Goal: Task Accomplishment & Management: Complete application form

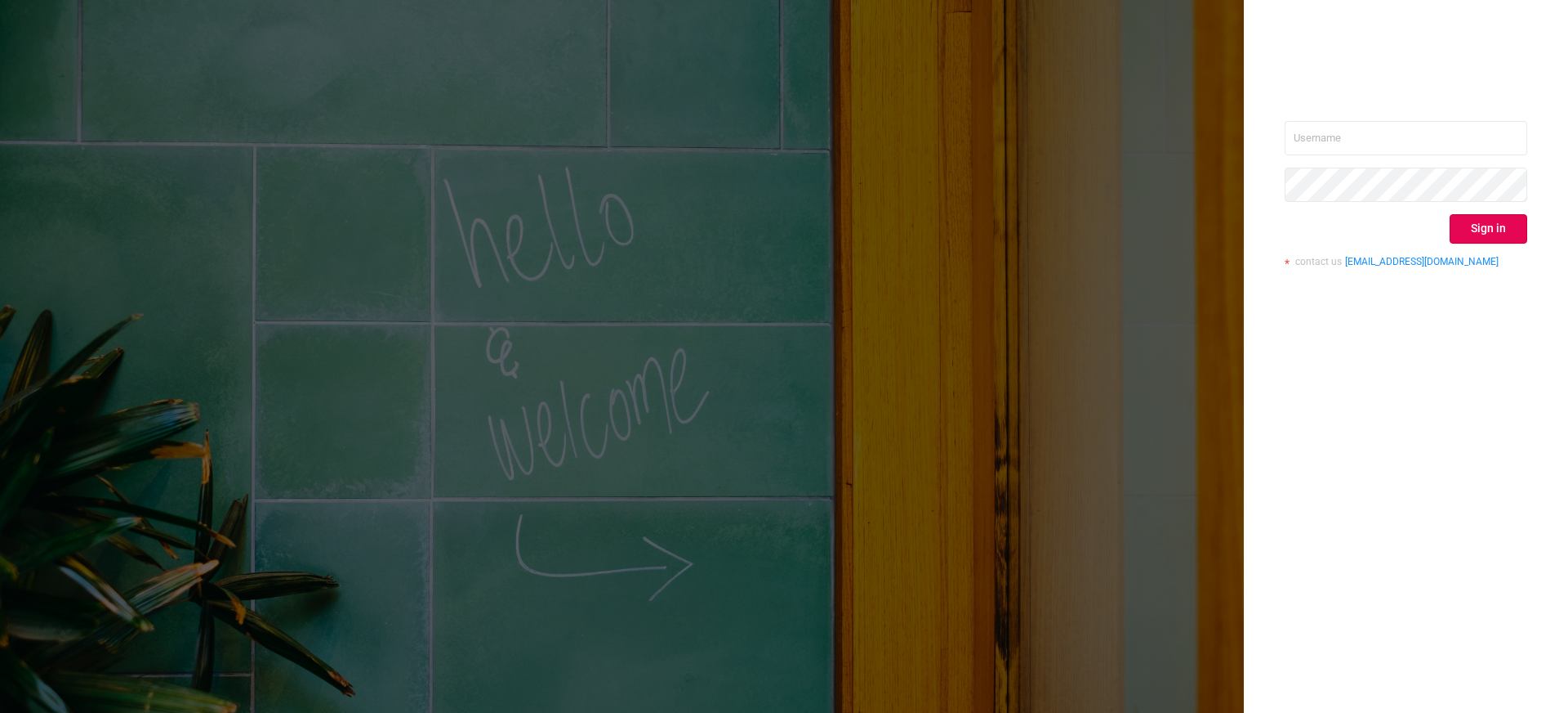
click at [1440, 139] on input "text" at bounding box center [1406, 138] width 243 height 34
type input "[EMAIL_ADDRESS][DOMAIN_NAME]"
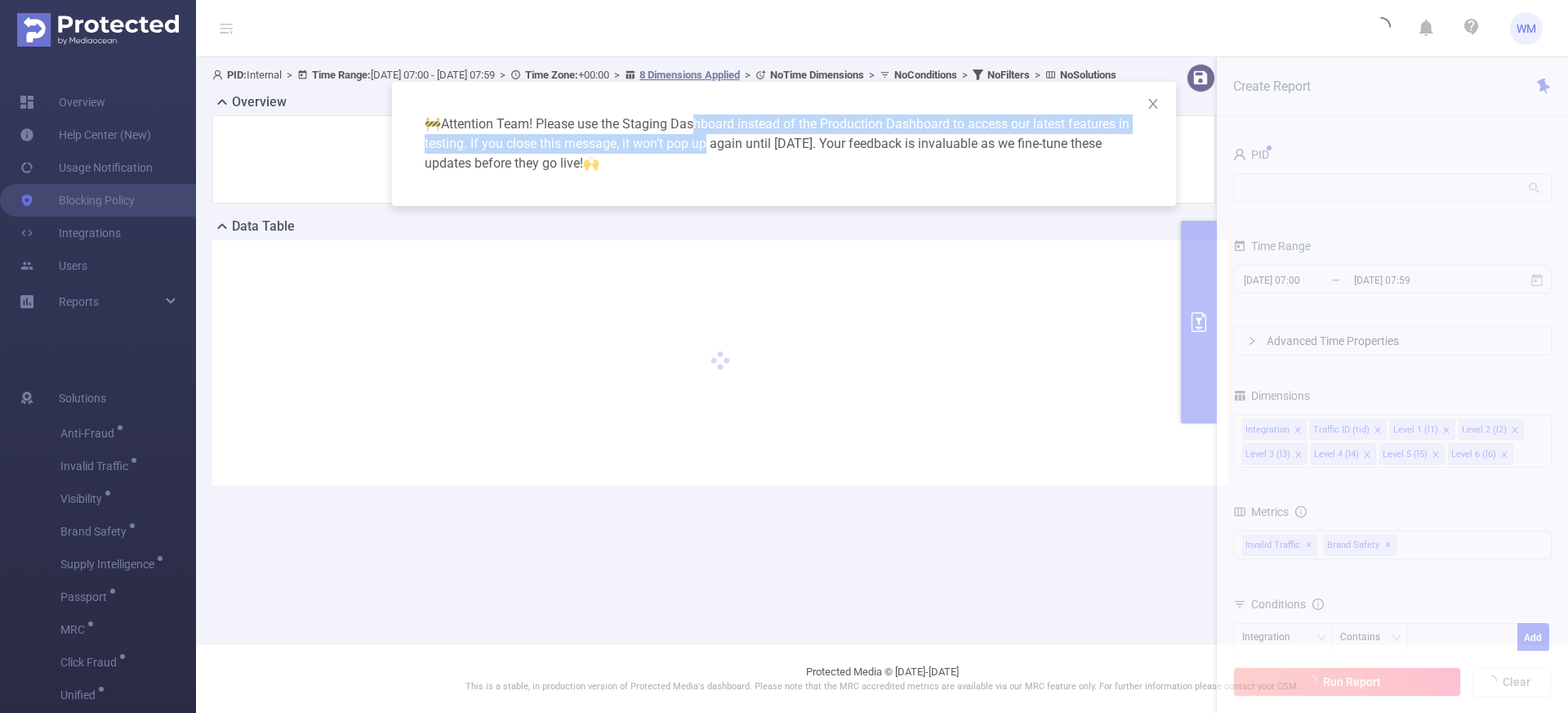
drag, startPoint x: 688, startPoint y: 134, endPoint x: 706, endPoint y: 151, distance: 24.8
click at [703, 148] on div "🚧 Attention Team! Please use the Staging Dashboard instead of the Production Da…" at bounding box center [784, 144] width 745 height 85
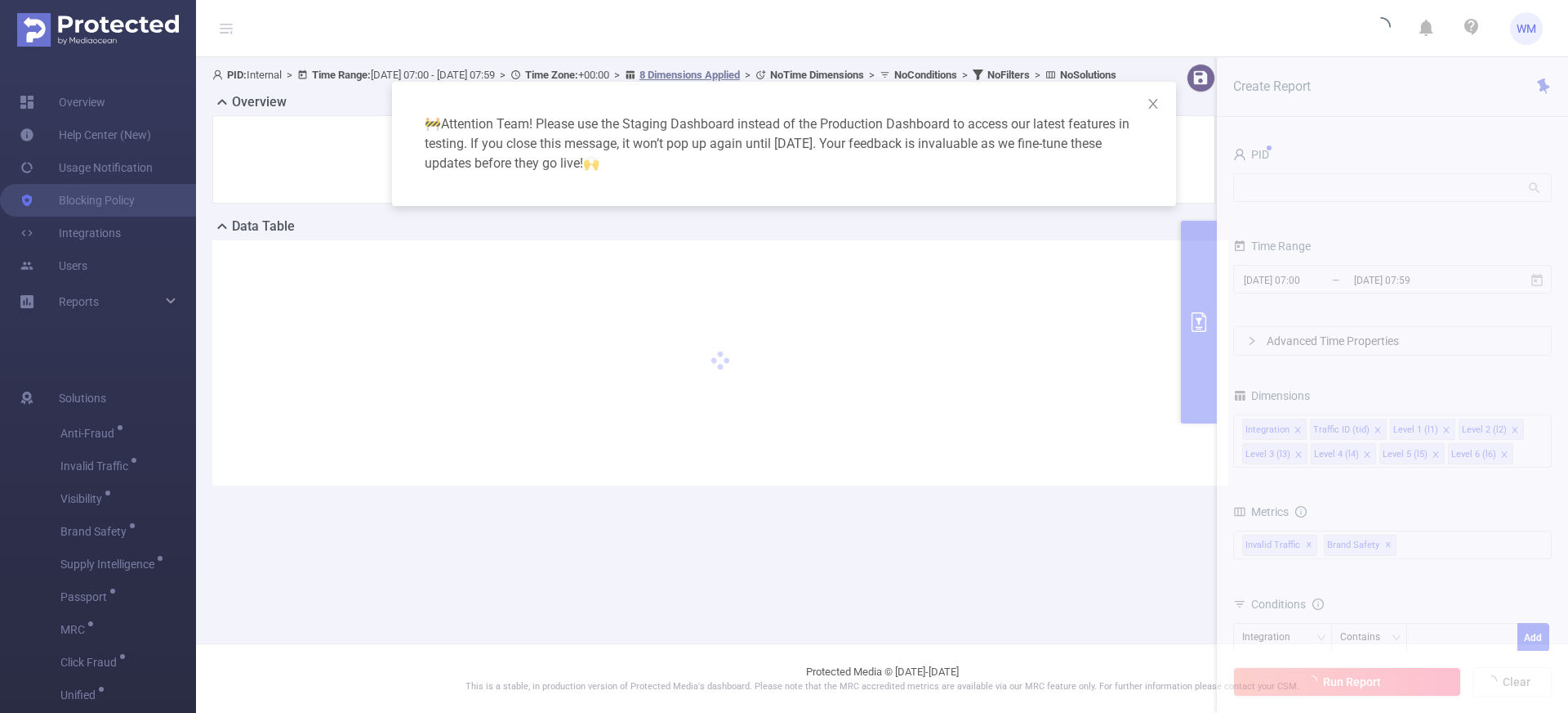
click at [706, 152] on div "🚧 Attention Team! Please use the Staging Dashboard instead of the Production Da…" at bounding box center [784, 144] width 745 height 85
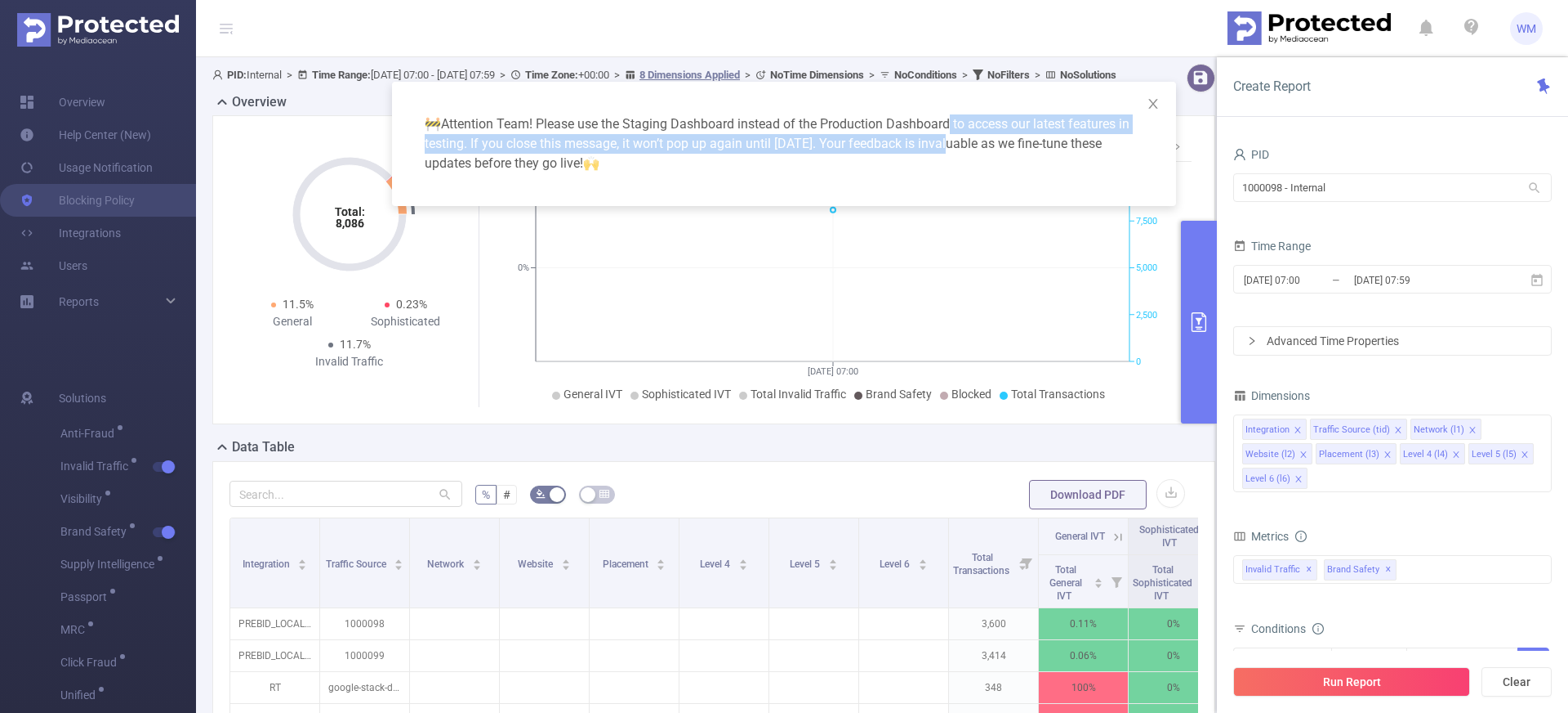
click at [951, 141] on div "🚧 Attention Team! Please use the Staging Dashboard instead of the Production Da…" at bounding box center [784, 144] width 745 height 85
click at [952, 141] on div "🚧 Attention Team! Please use the Staging Dashboard instead of the Production Da…" at bounding box center [784, 144] width 745 height 85
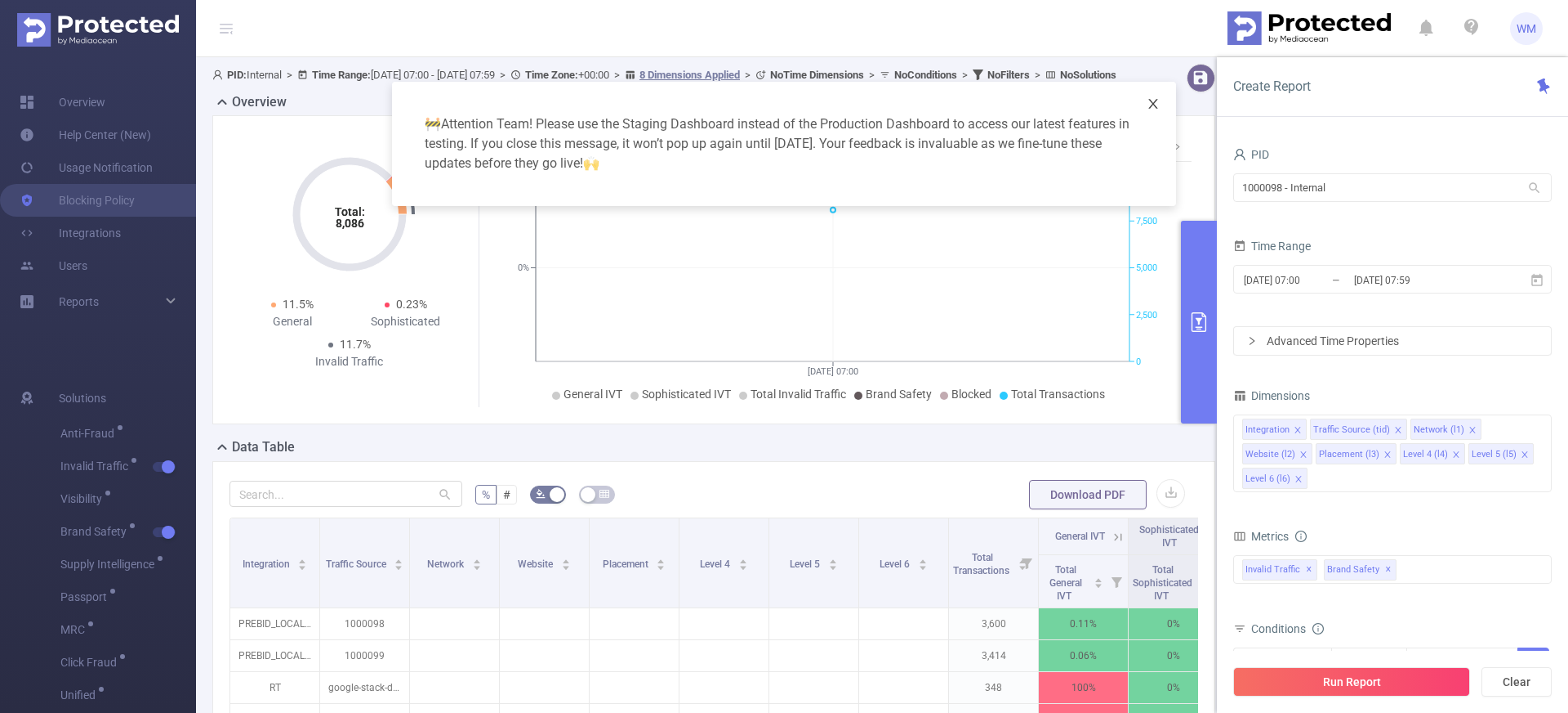
click at [1145, 98] on span "Close" at bounding box center [1152, 104] width 45 height 46
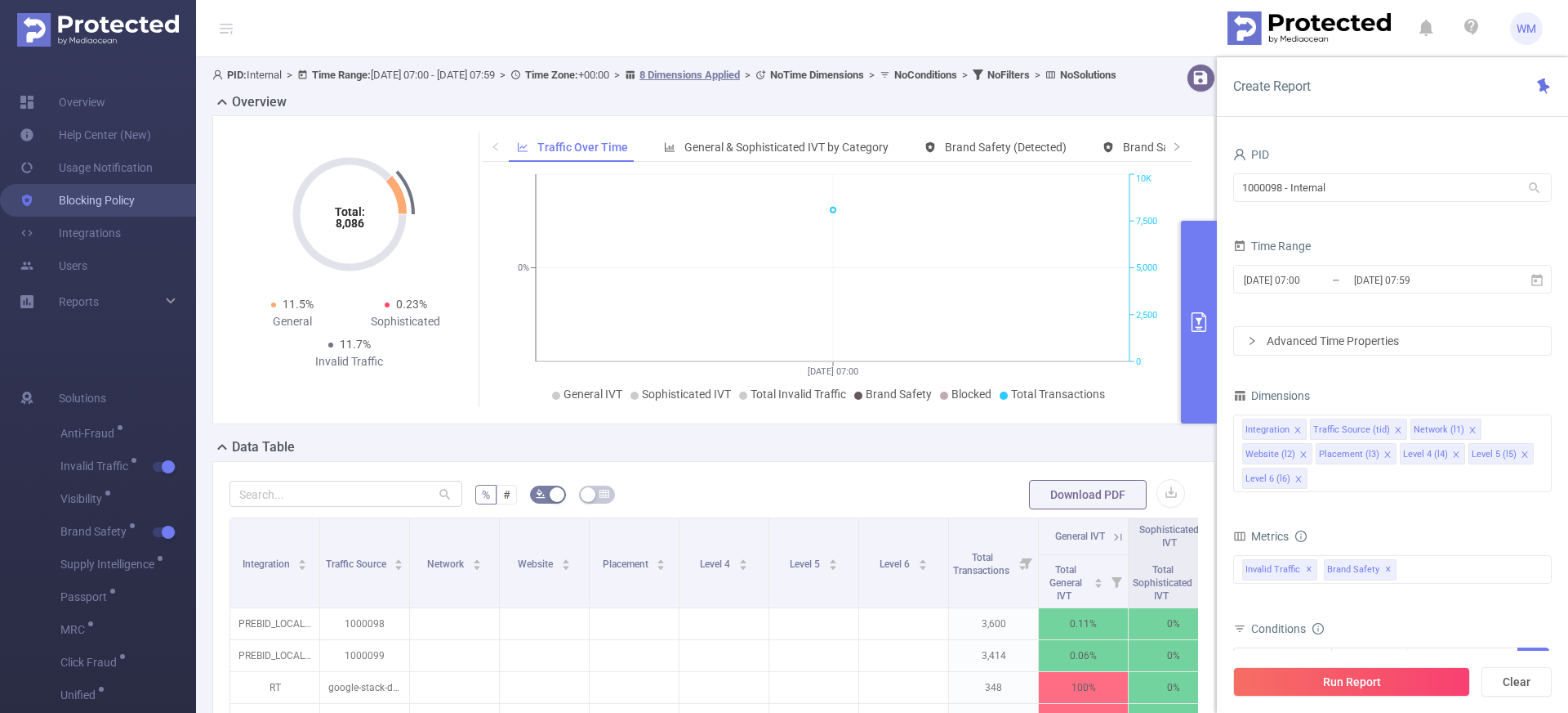
click at [135, 205] on link "Blocking Policy" at bounding box center [77, 200] width 115 height 33
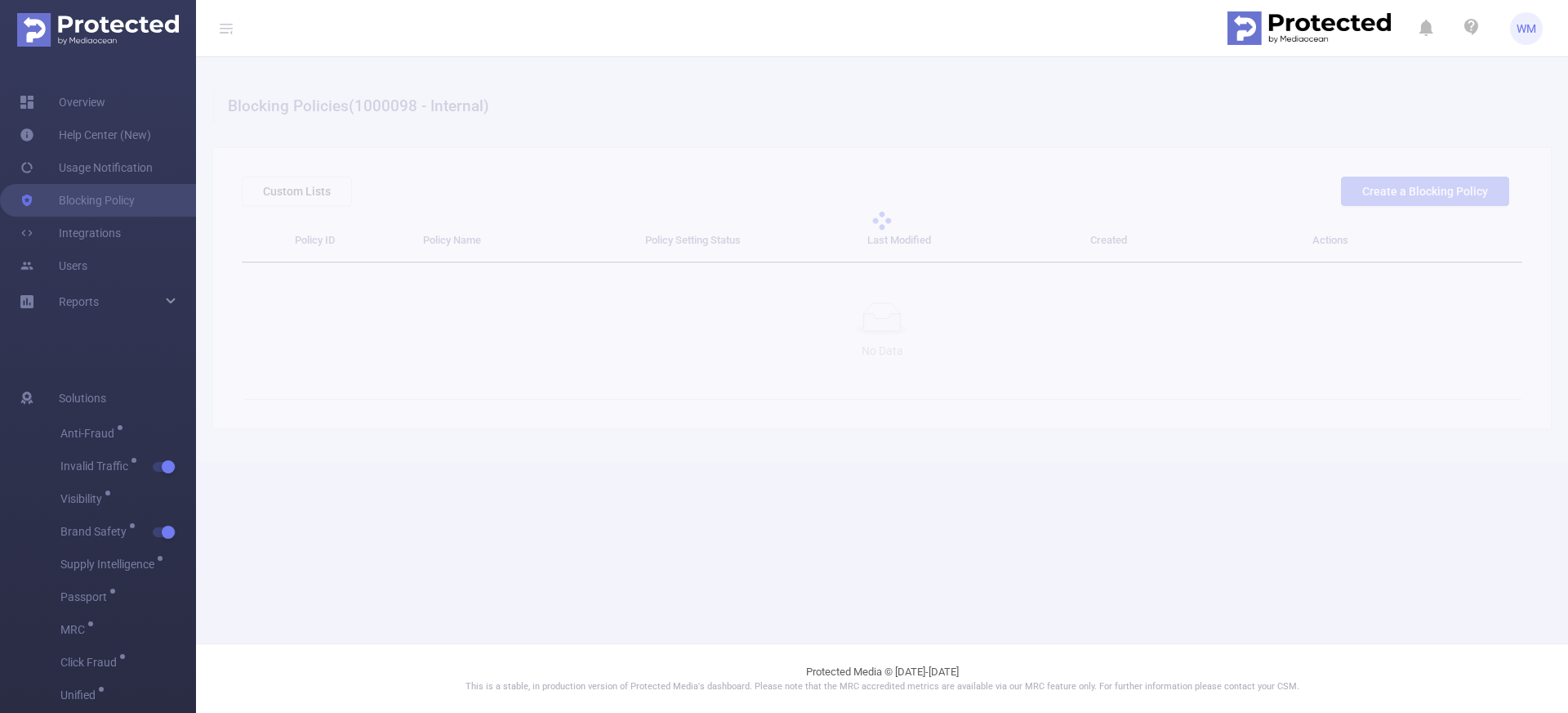
click at [616, 384] on div "Blocking Policies (1000098 - Internal) Custom Lists Create a Blocking Policy Po…" at bounding box center [882, 259] width 1372 height 404
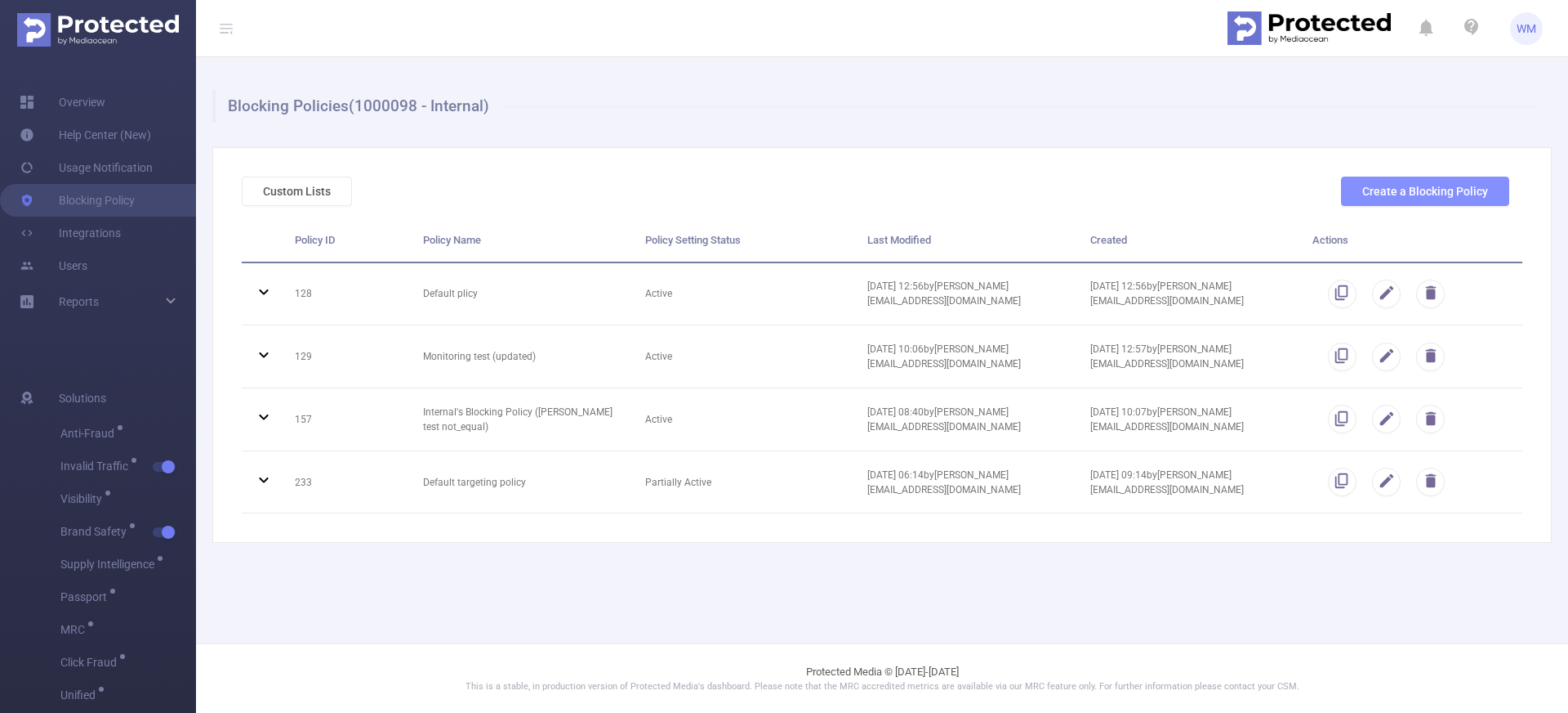
click at [1378, 199] on button "Create a Blocking Policy" at bounding box center [1425, 191] width 169 height 29
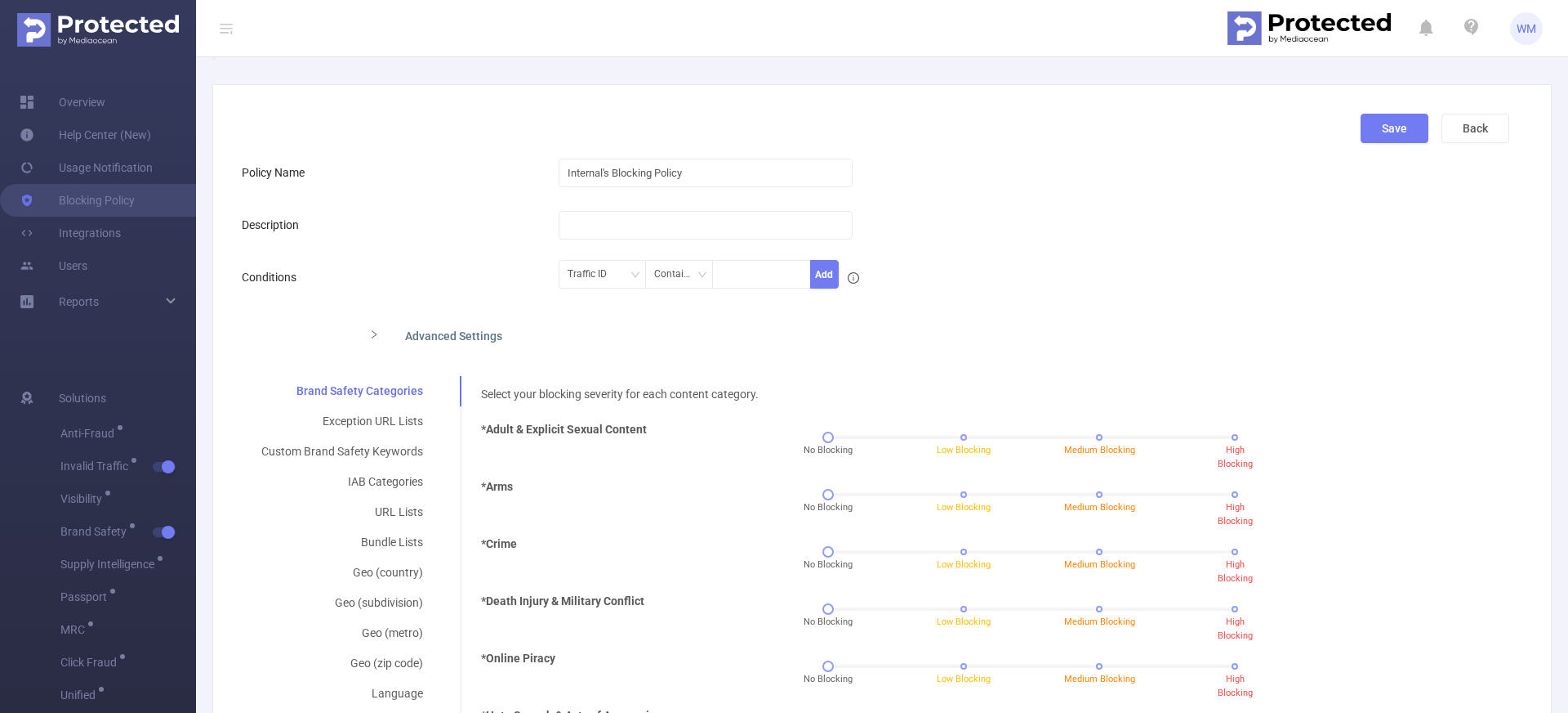
click at [466, 195] on form "Policy Name Internal's Blocking Policy Description Conditions Traffic ID Contai…" at bounding box center [875, 689] width 1267 height 1065
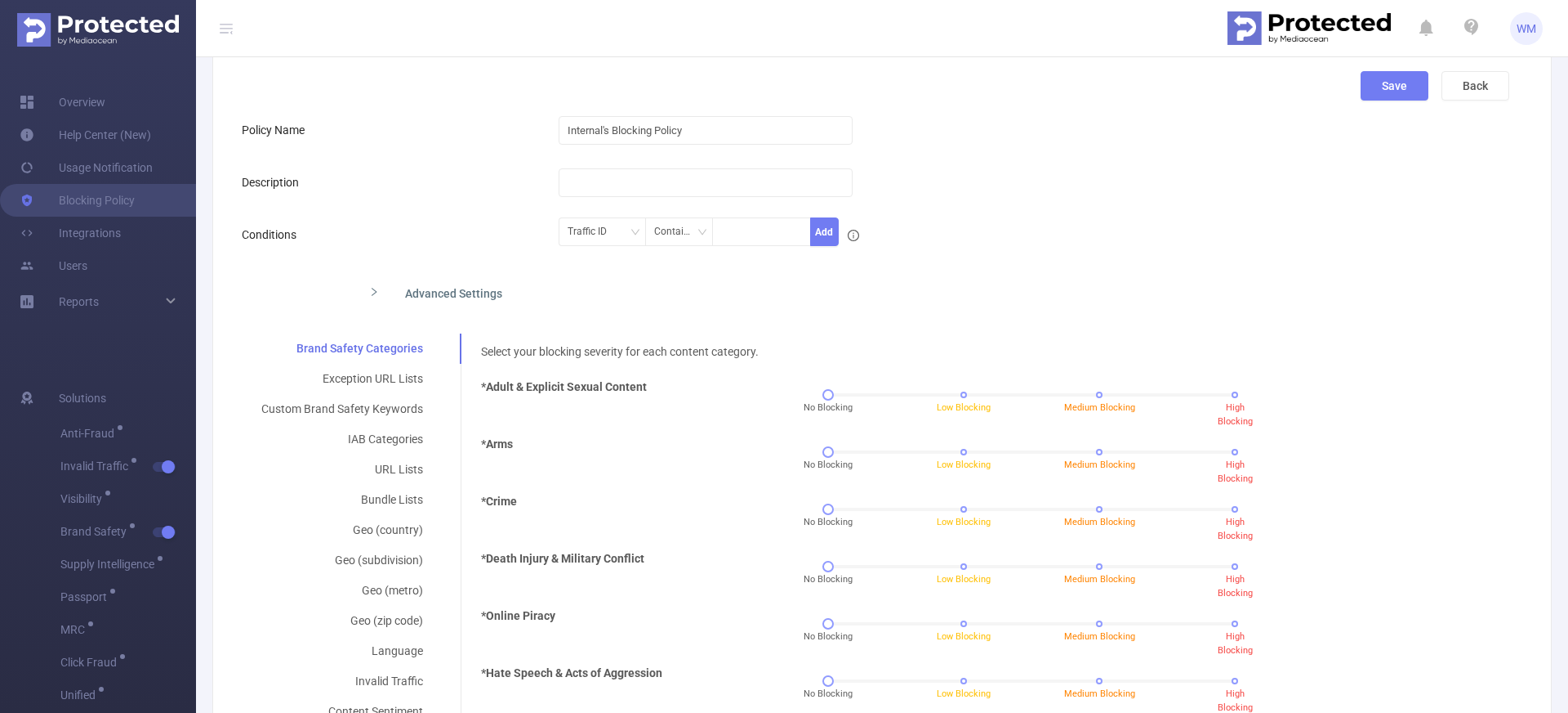
scroll to position [116, 0]
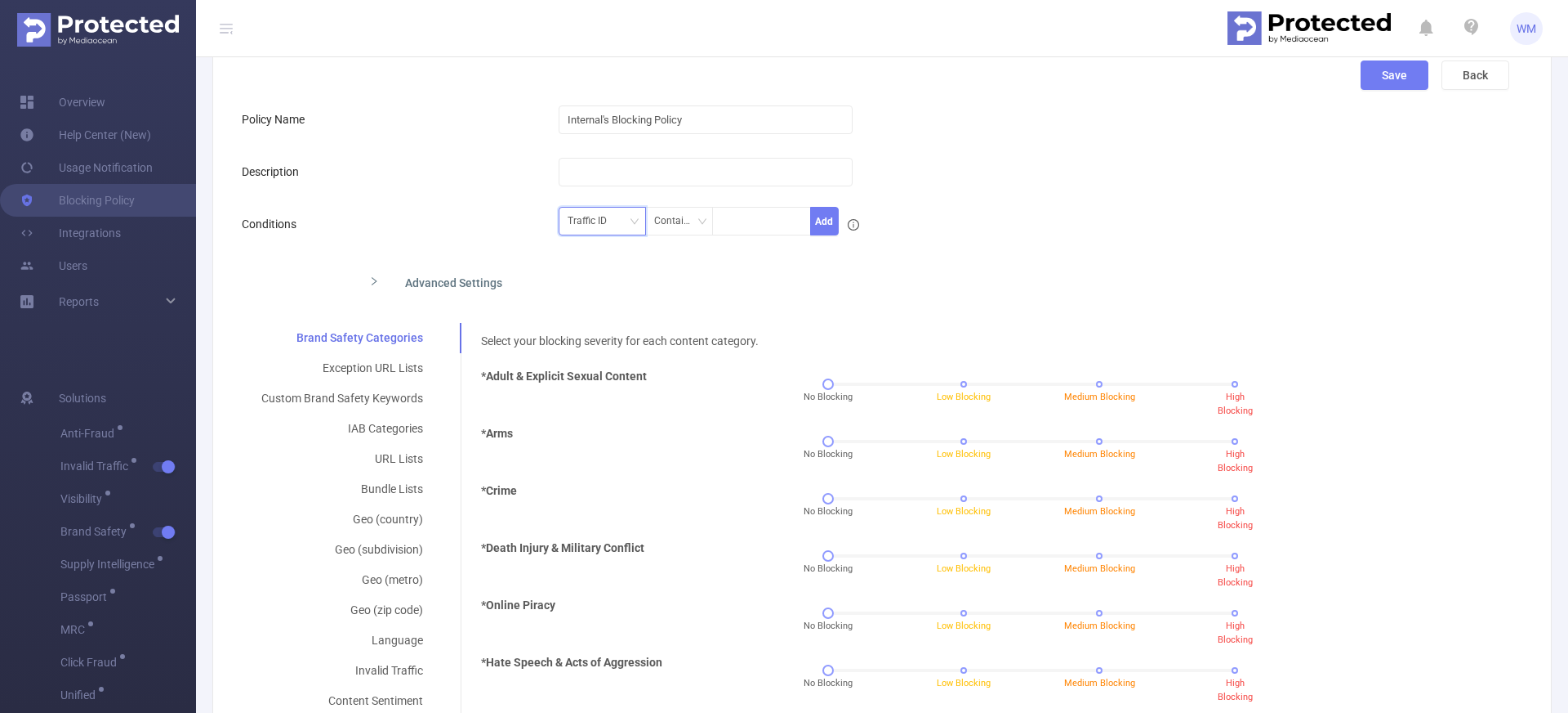
click at [625, 221] on div "Traffic ID" at bounding box center [602, 221] width 70 height 27
click at [663, 223] on div "Contains" at bounding box center [679, 221] width 50 height 27
click at [483, 203] on form "Policy Name Internal's Blocking Policy Description Conditions Traffic ID Contai…" at bounding box center [875, 635] width 1267 height 1065
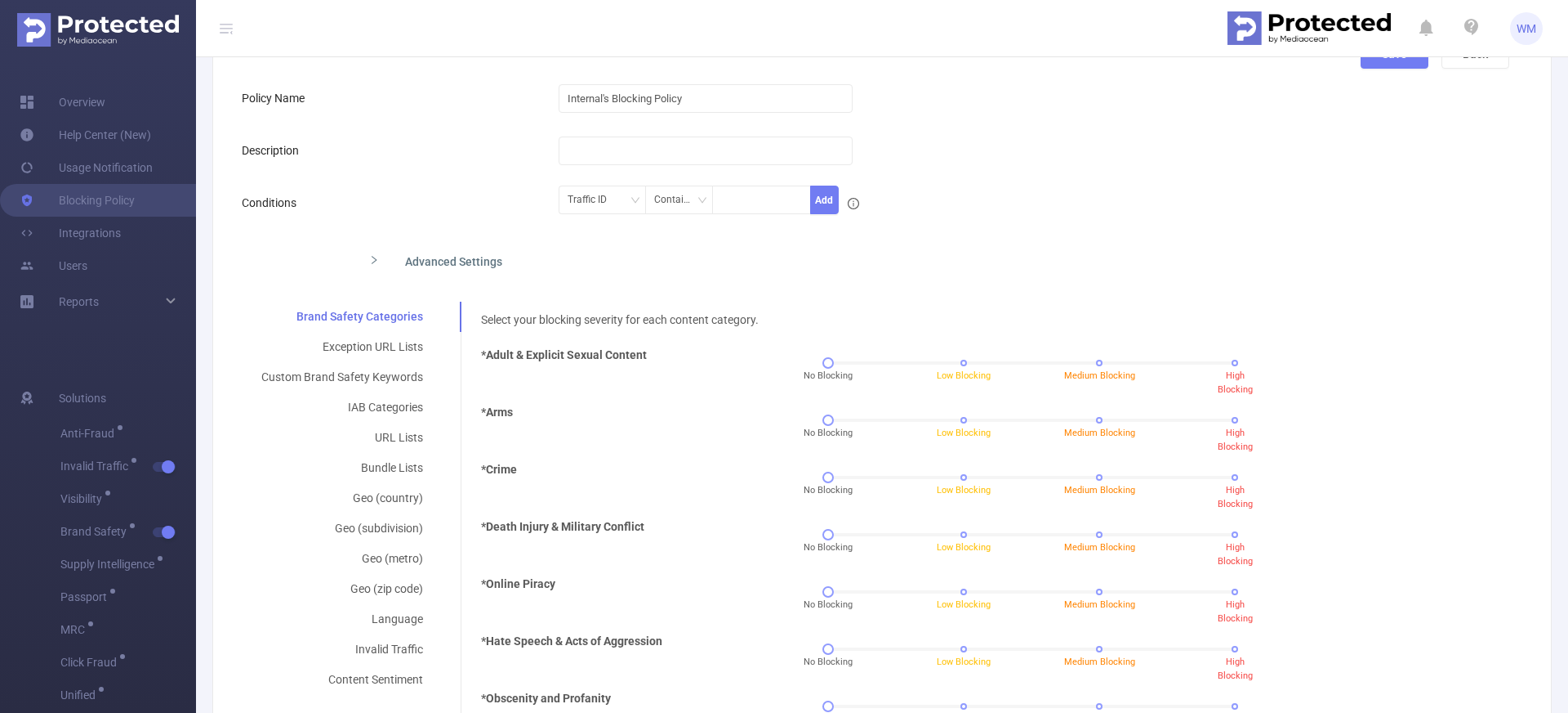
click at [465, 240] on form "Policy Name Internal's Blocking Policy Description Conditions Traffic ID Contai…" at bounding box center [875, 615] width 1267 height 1065
click at [465, 249] on div "Advanced Settings" at bounding box center [736, 260] width 761 height 34
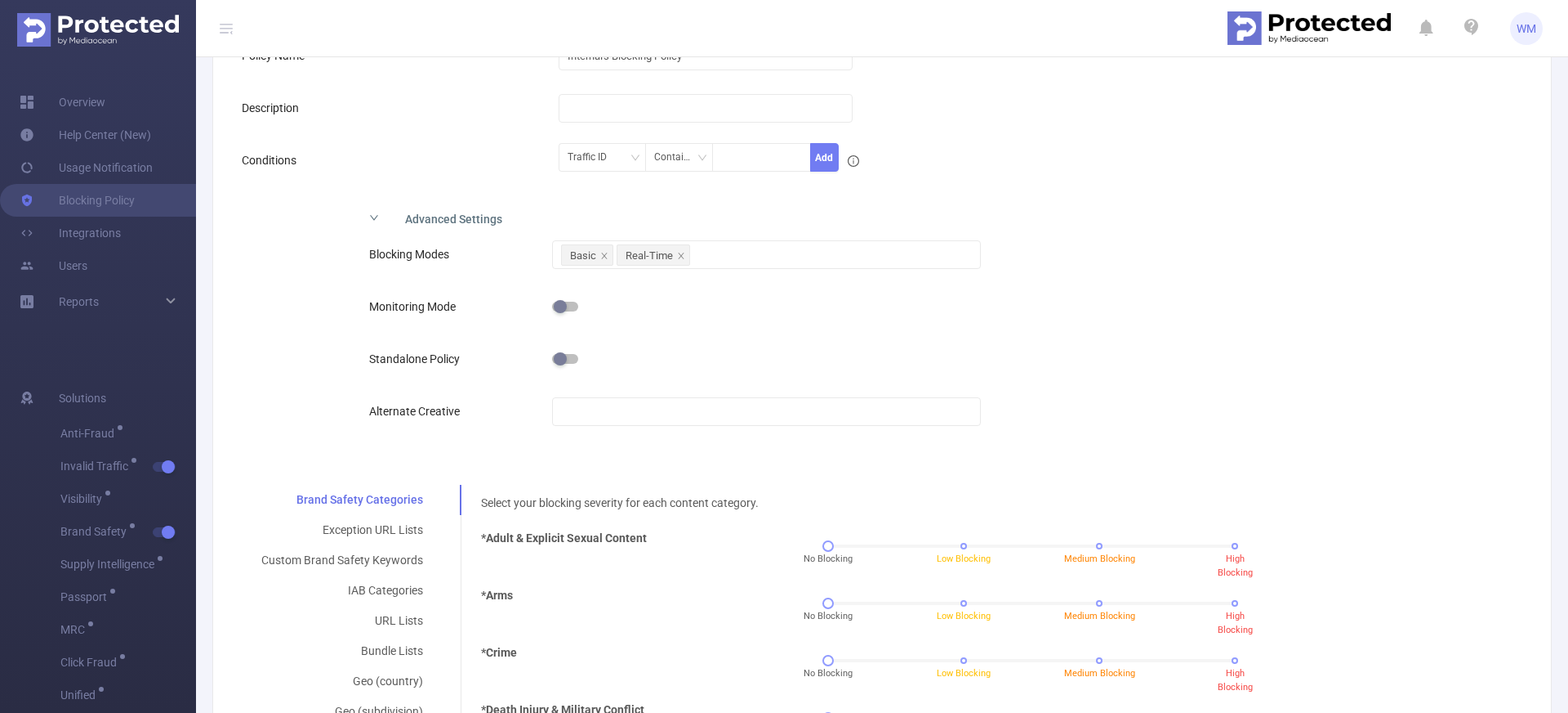
scroll to position [190, 0]
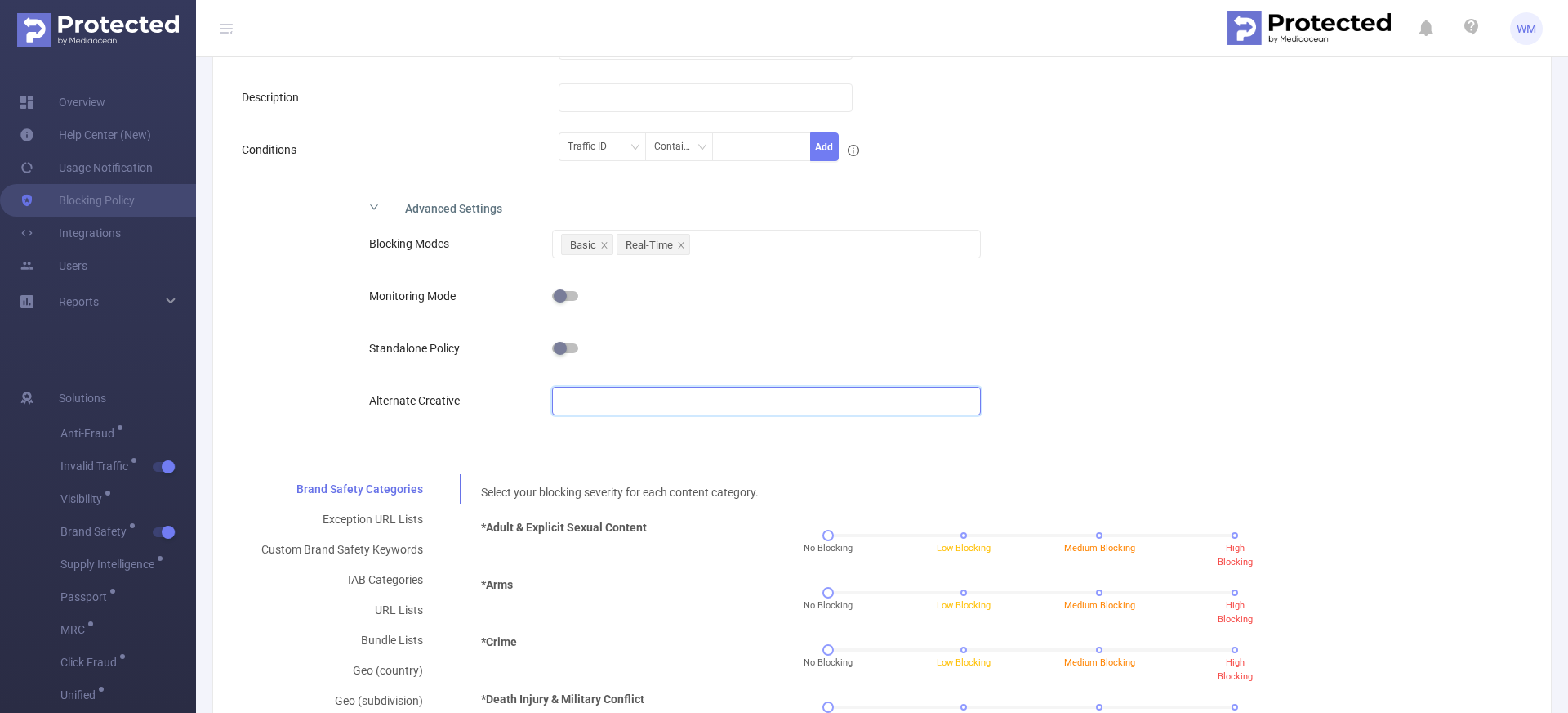
click at [571, 404] on input "text" at bounding box center [766, 401] width 429 height 29
click at [474, 368] on div "Blocking Modes Basic Real-Time Monitoring Mode Standalone Policy Alternate Crea…" at bounding box center [736, 336] width 761 height 226
click at [480, 211] on div "Advanced Settings" at bounding box center [736, 206] width 761 height 34
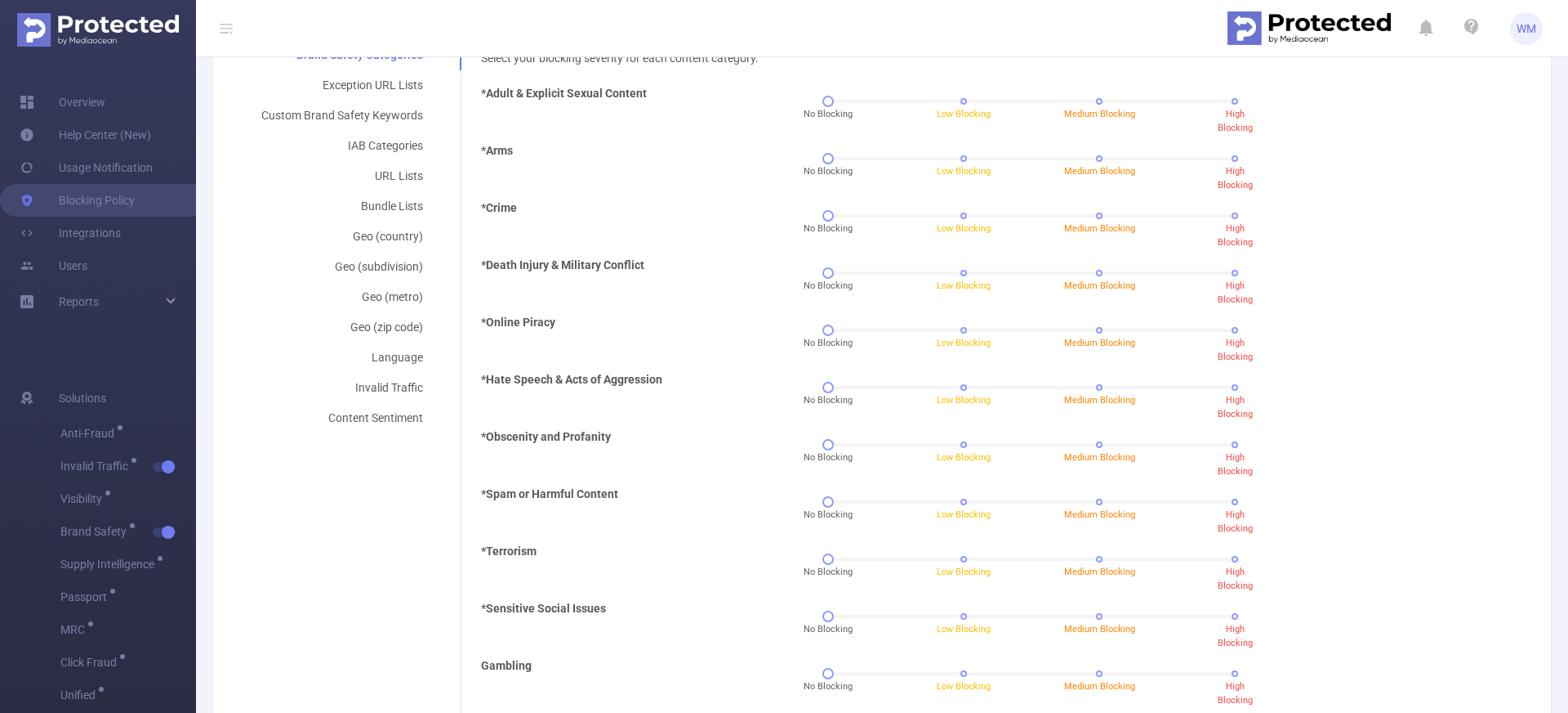
scroll to position [410, 0]
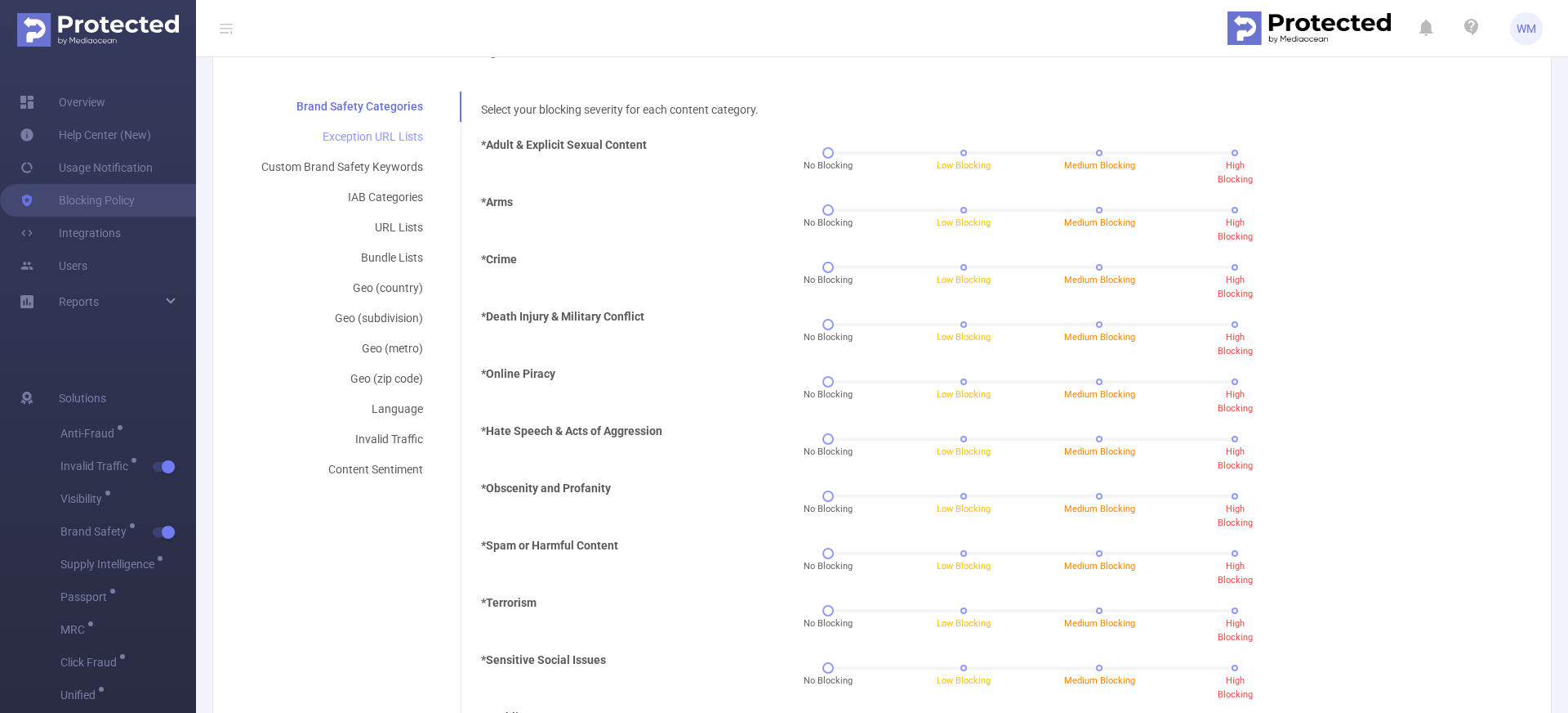
click at [399, 132] on div "Exception URL Lists" at bounding box center [342, 137] width 201 height 30
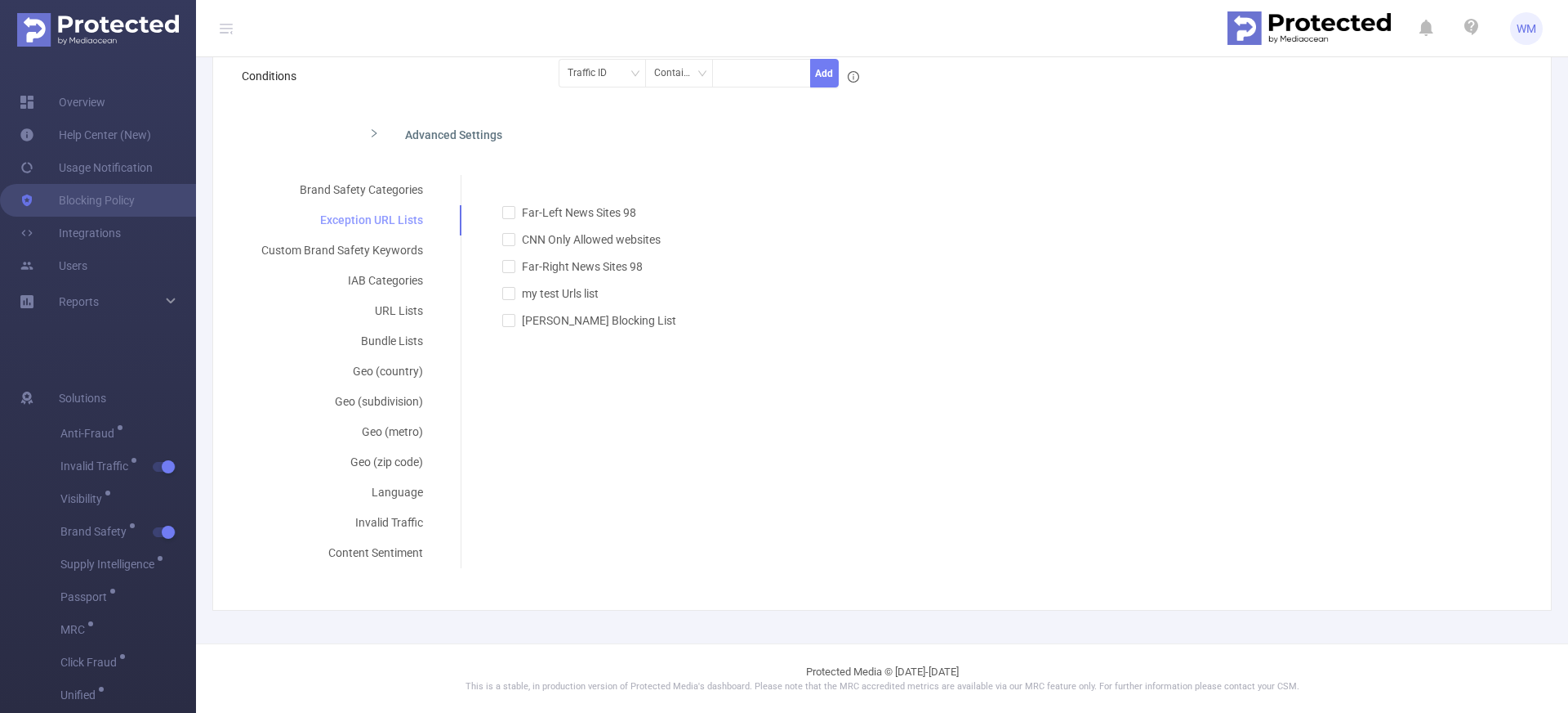
scroll to position [264, 0]
click at [408, 191] on div "Brand Safety Categories" at bounding box center [342, 190] width 201 height 30
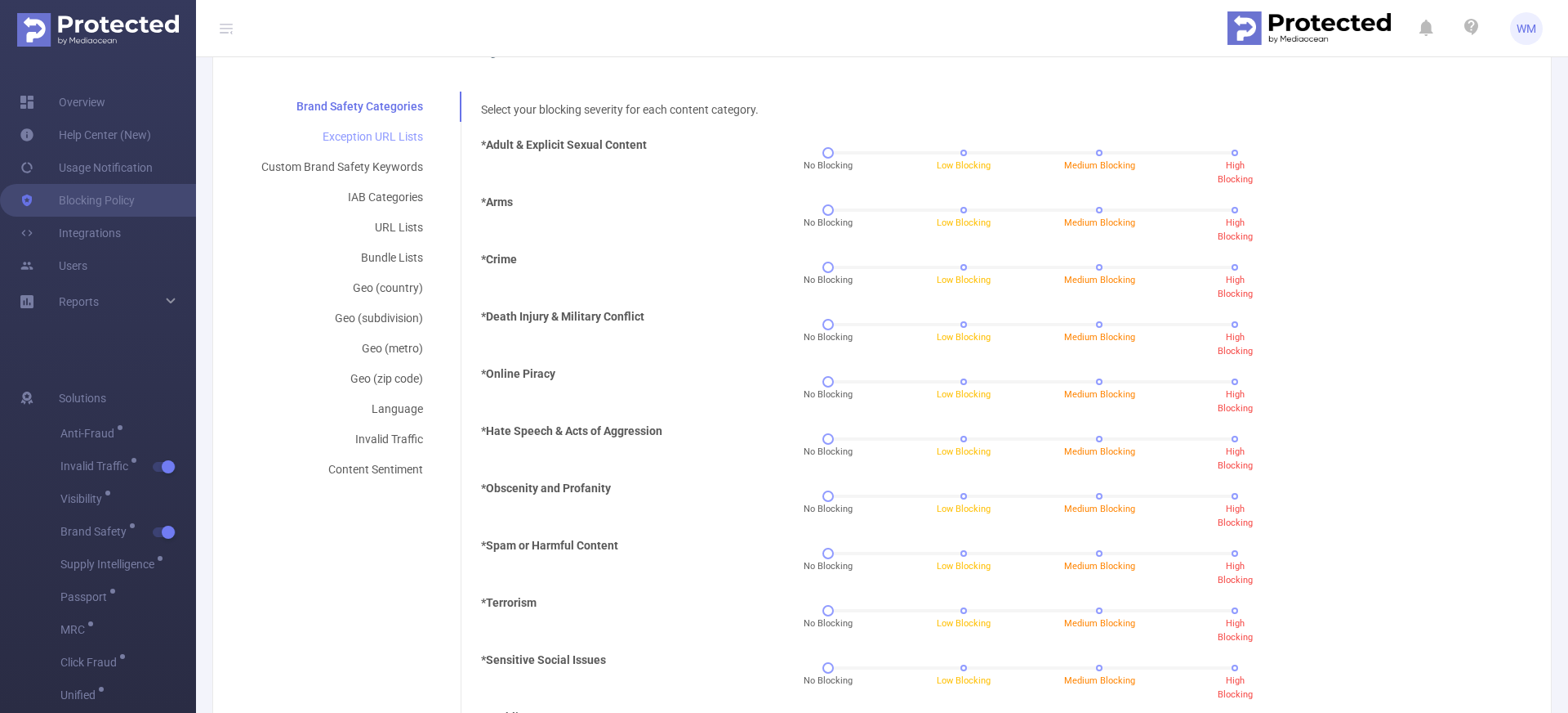
click at [398, 149] on div "Exception URL Lists" at bounding box center [342, 137] width 201 height 30
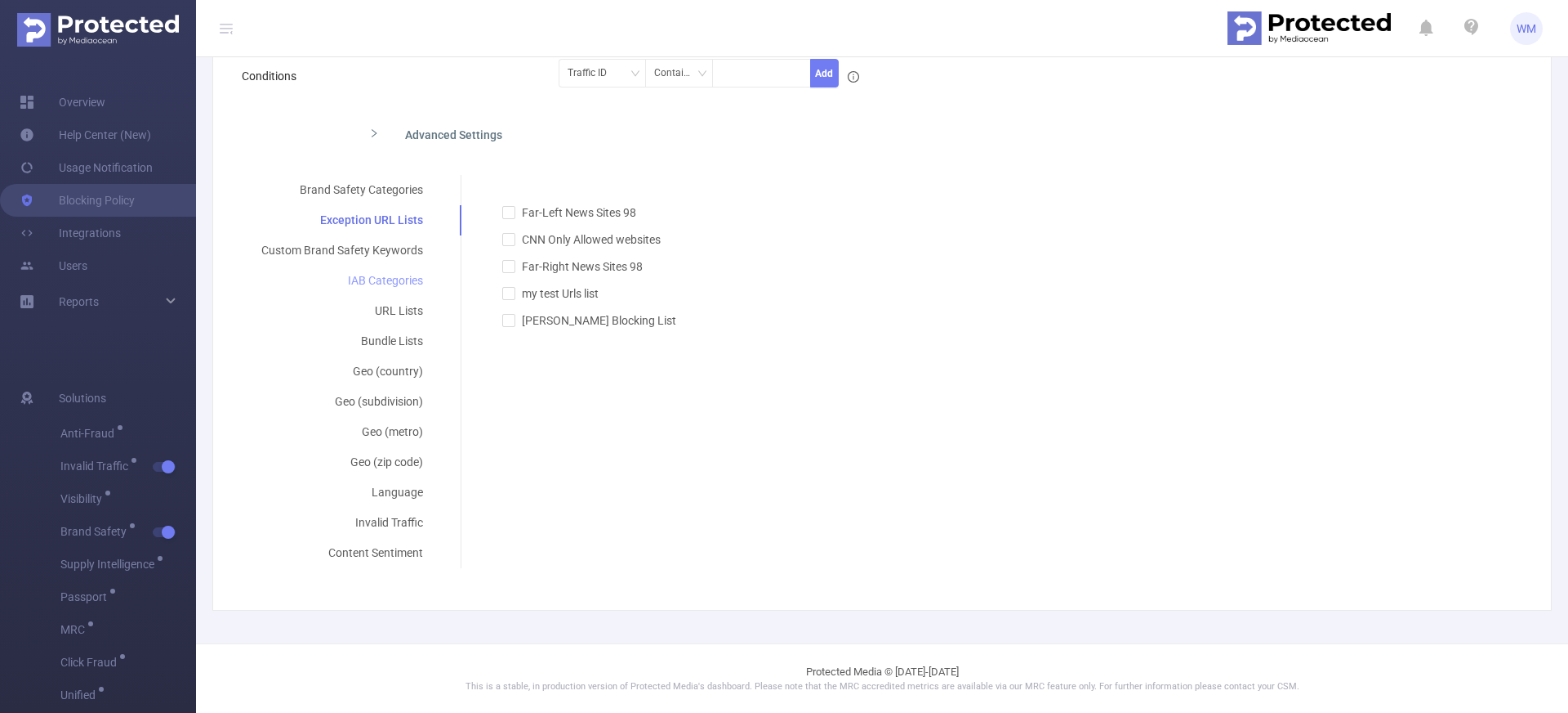
click at [384, 269] on div "IAB Categories" at bounding box center [342, 281] width 201 height 30
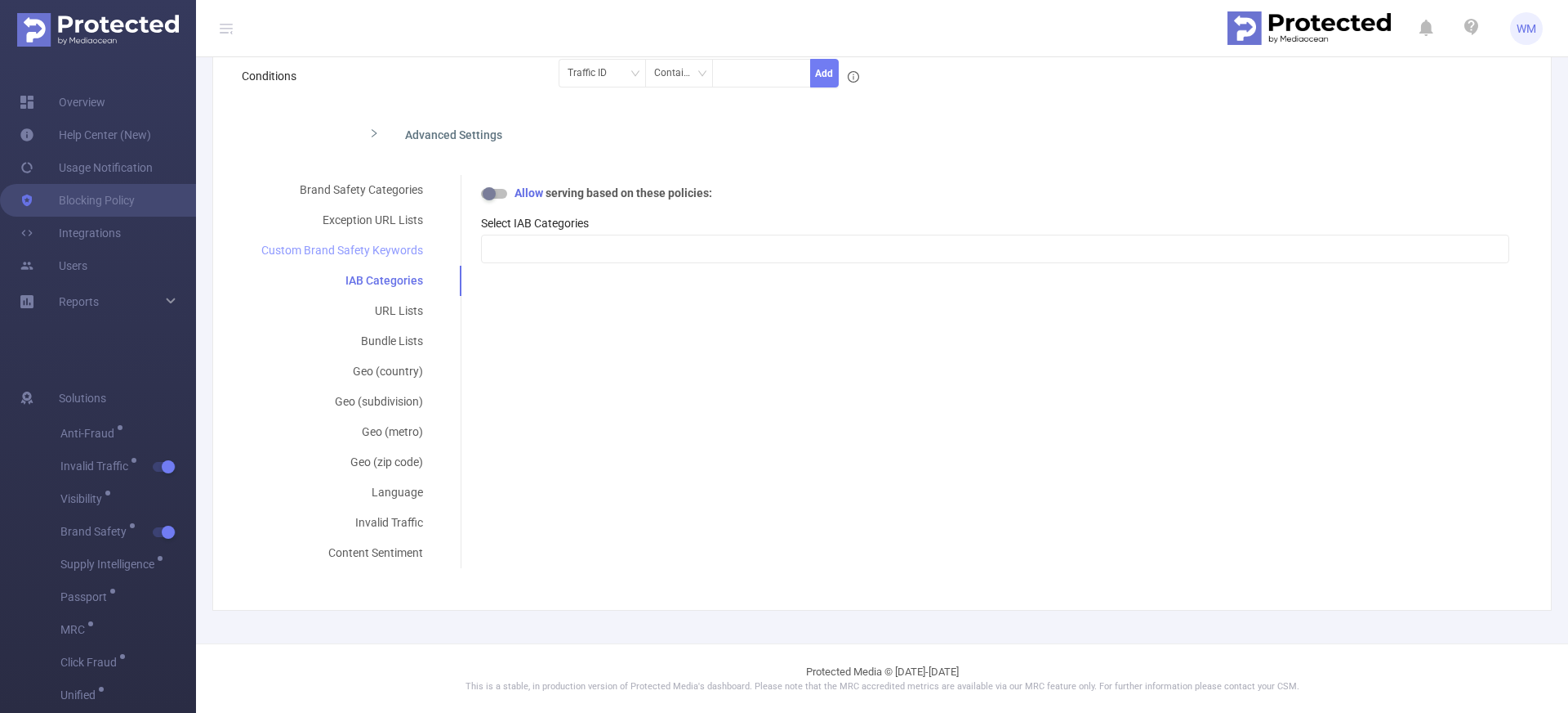
click at [392, 257] on div "Custom Brand Safety Keywords" at bounding box center [342, 251] width 201 height 30
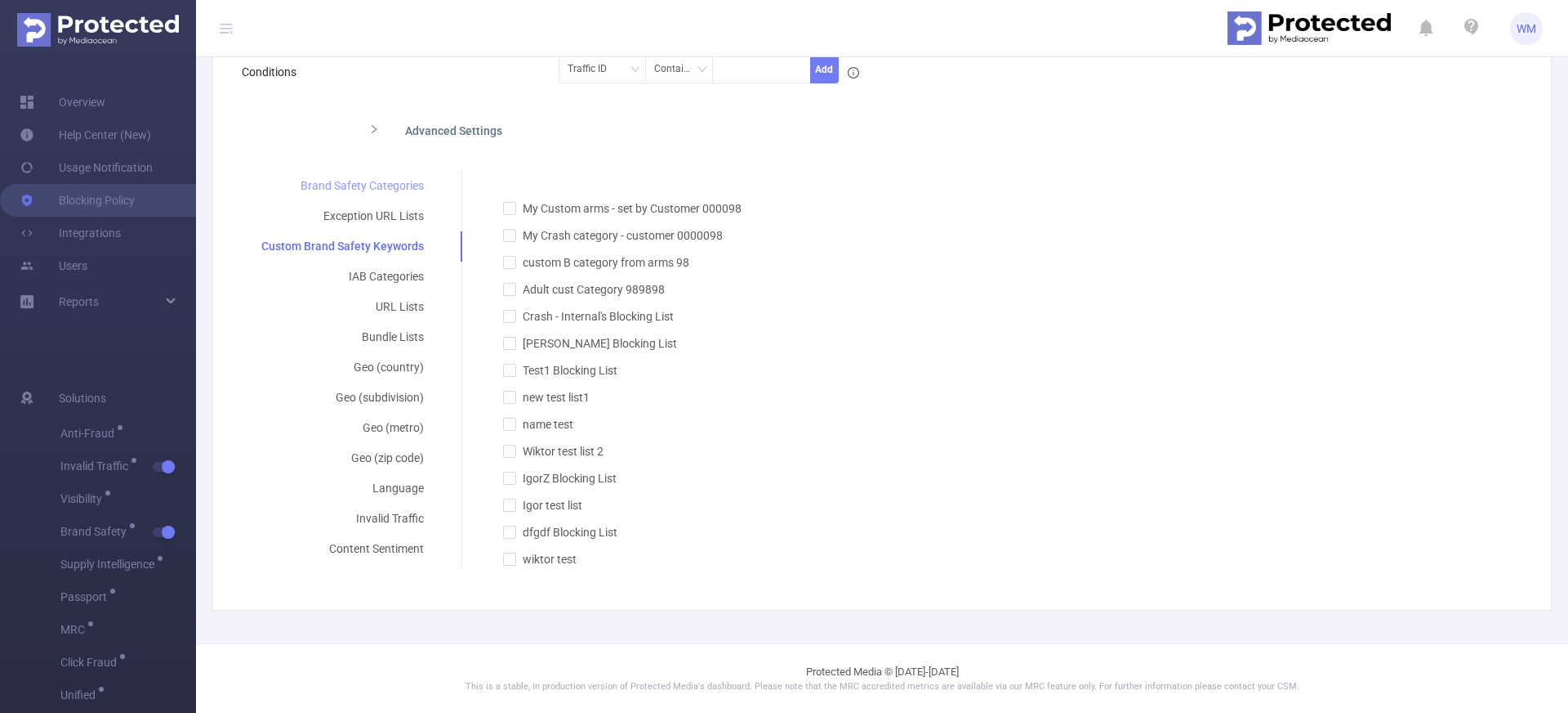
click at [391, 187] on div "Brand Safety Categories" at bounding box center [342, 186] width 202 height 30
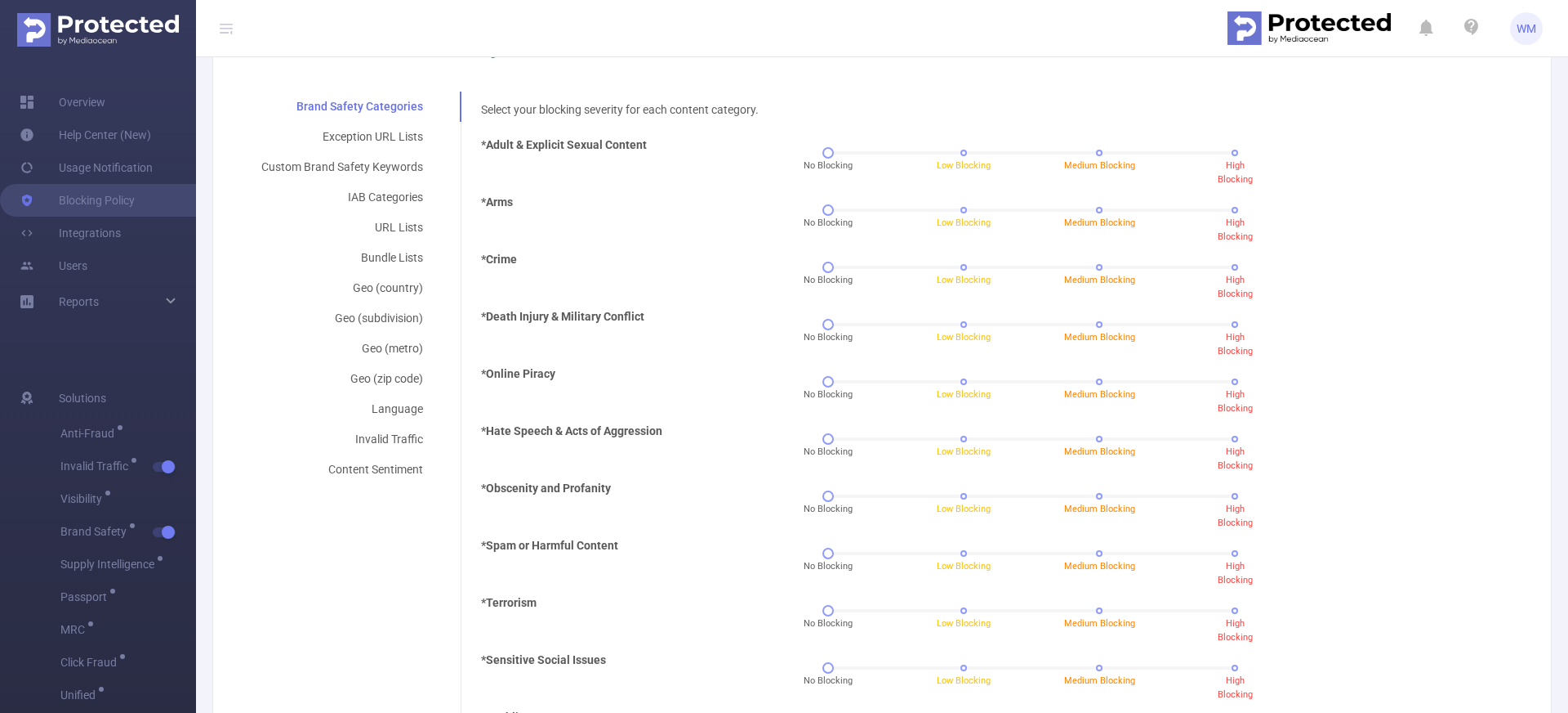
click at [625, 277] on div "*Crime" at bounding box center [603, 272] width 257 height 44
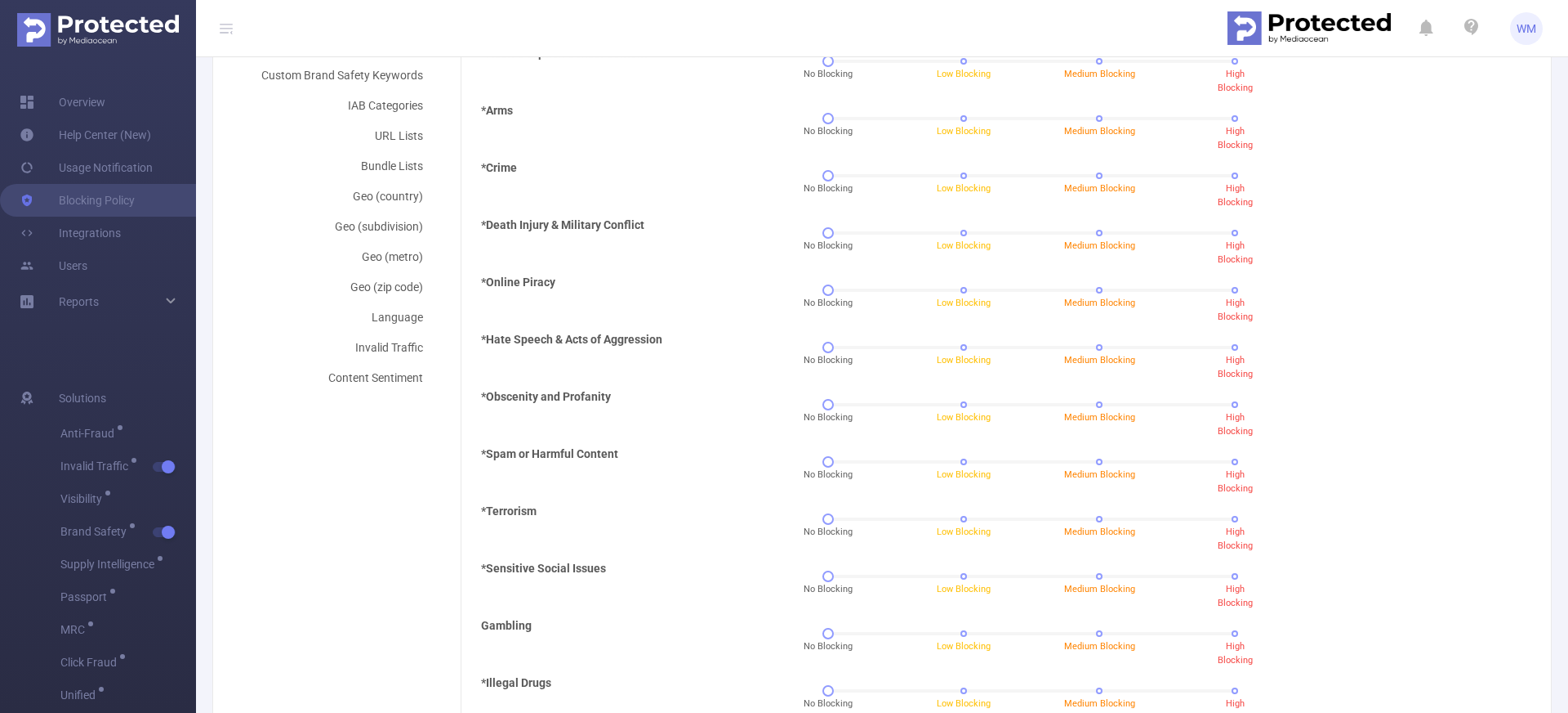
scroll to position [523, 0]
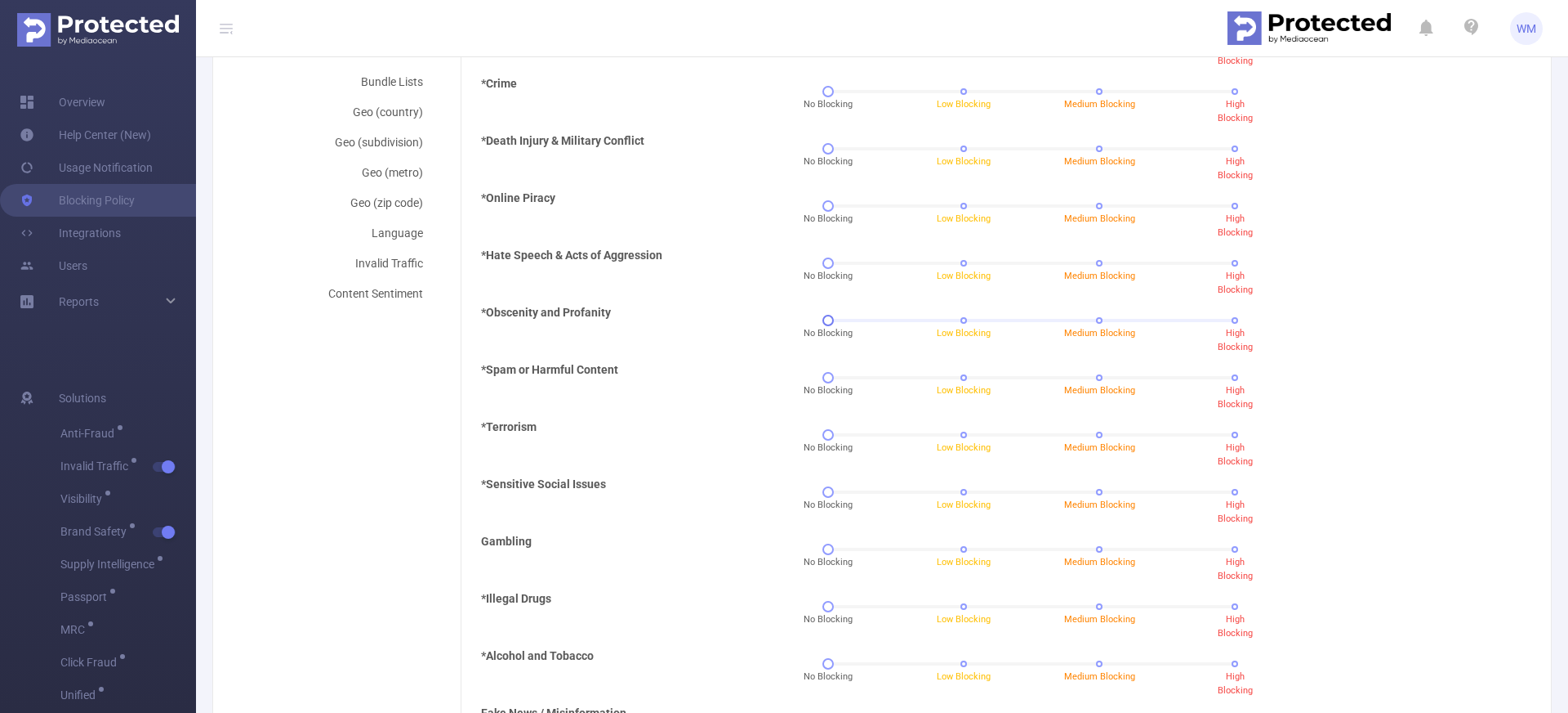
click at [816, 318] on div "No Blocking Low Blocking Medium Blocking High Blocking" at bounding box center [1031, 326] width 599 height 44
click at [823, 319] on div at bounding box center [828, 320] width 12 height 12
click at [965, 319] on div at bounding box center [1032, 320] width 407 height 4
click at [1086, 325] on div "No Blocking Low Blocking Medium Blocking High Blocking" at bounding box center [1031, 326] width 599 height 44
click at [1105, 319] on div at bounding box center [1032, 320] width 407 height 4
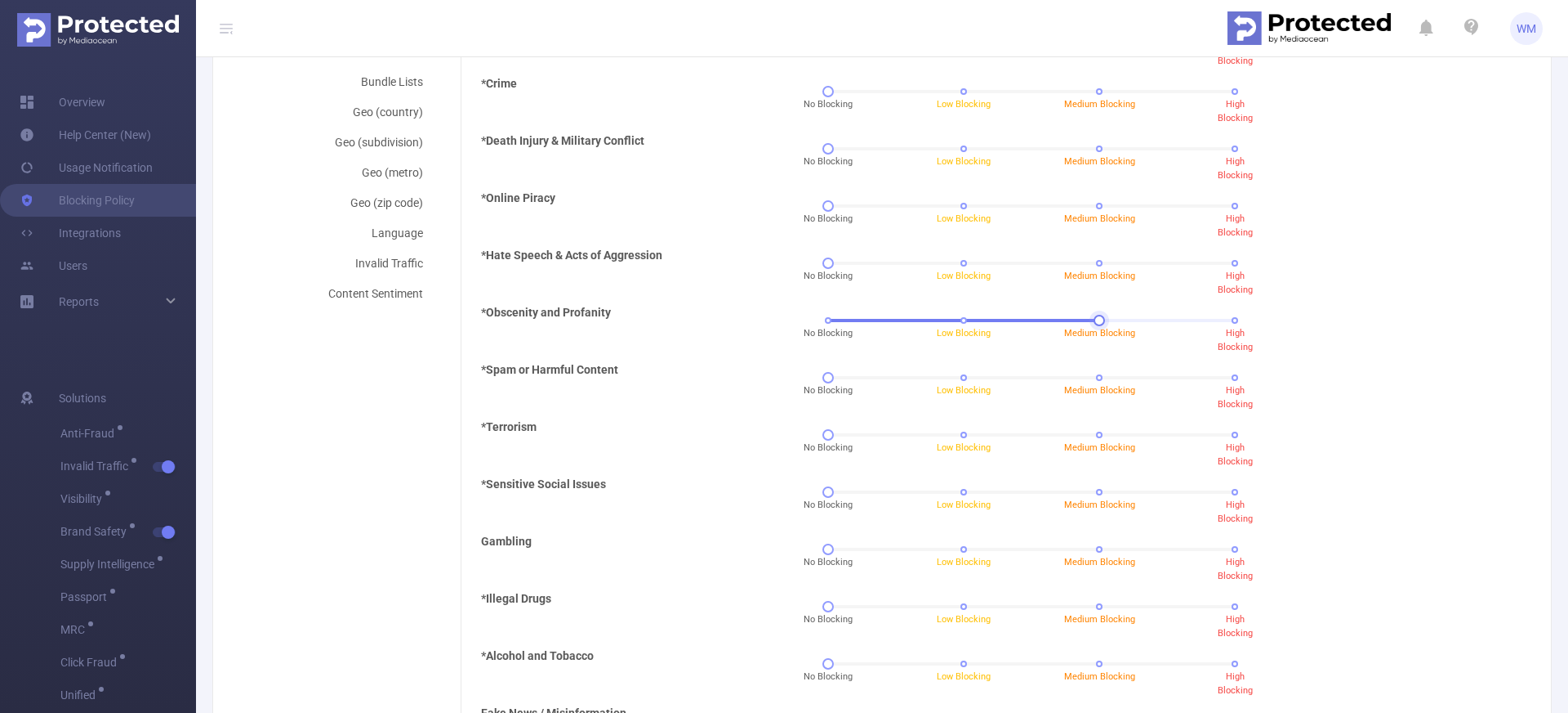
click at [1192, 324] on div "No Blocking Low Blocking Medium Blocking High Blocking" at bounding box center [1032, 319] width 407 height 10
click at [1012, 320] on div at bounding box center [1032, 320] width 407 height 4
drag, startPoint x: 871, startPoint y: 321, endPoint x: 835, endPoint y: 324, distance: 36.1
click at [867, 321] on div at bounding box center [1032, 320] width 407 height 4
click at [824, 326] on div "No Blocking Low Blocking Medium Blocking High Blocking" at bounding box center [1031, 326] width 599 height 44
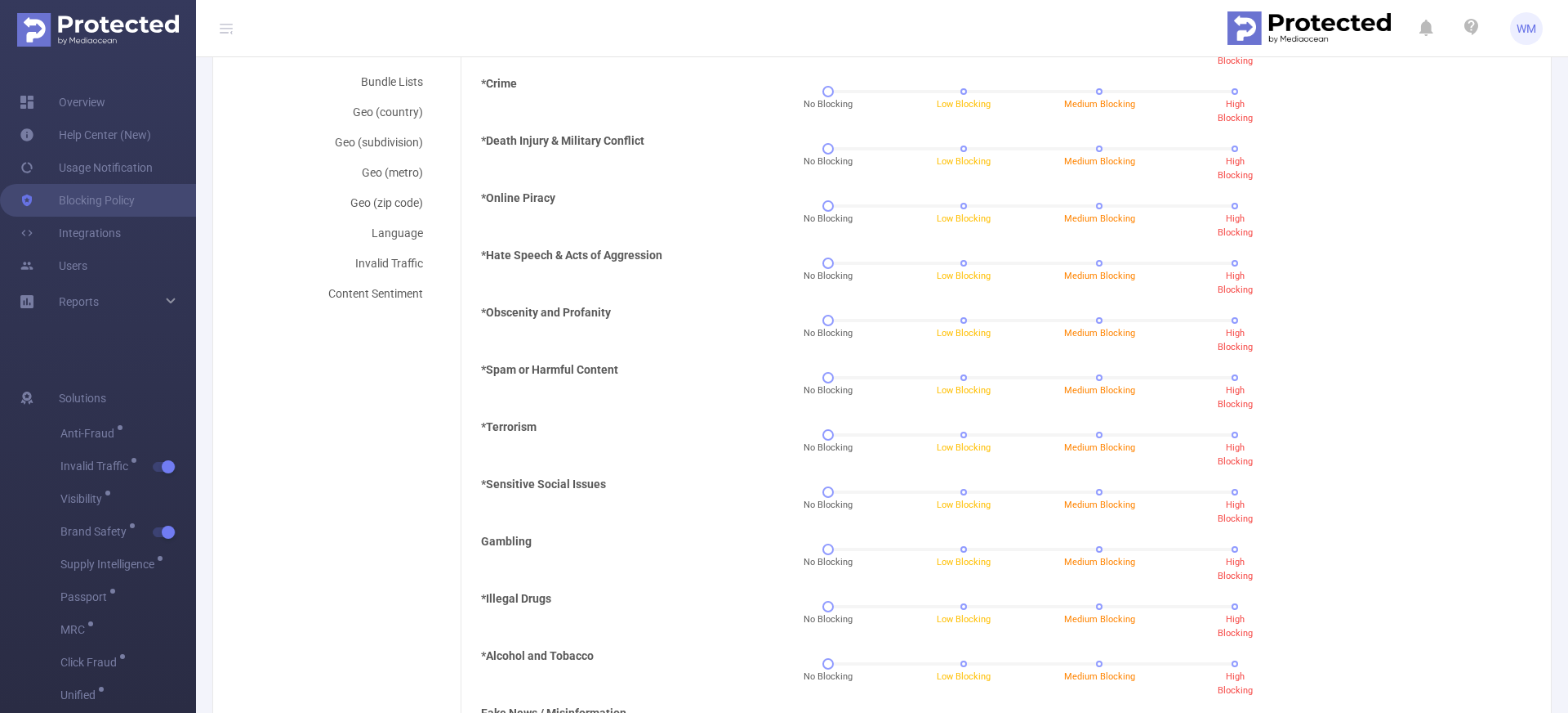
click at [669, 333] on div "*Obscenity and Profanity" at bounding box center [603, 326] width 257 height 44
